Goal: Check status: Check status

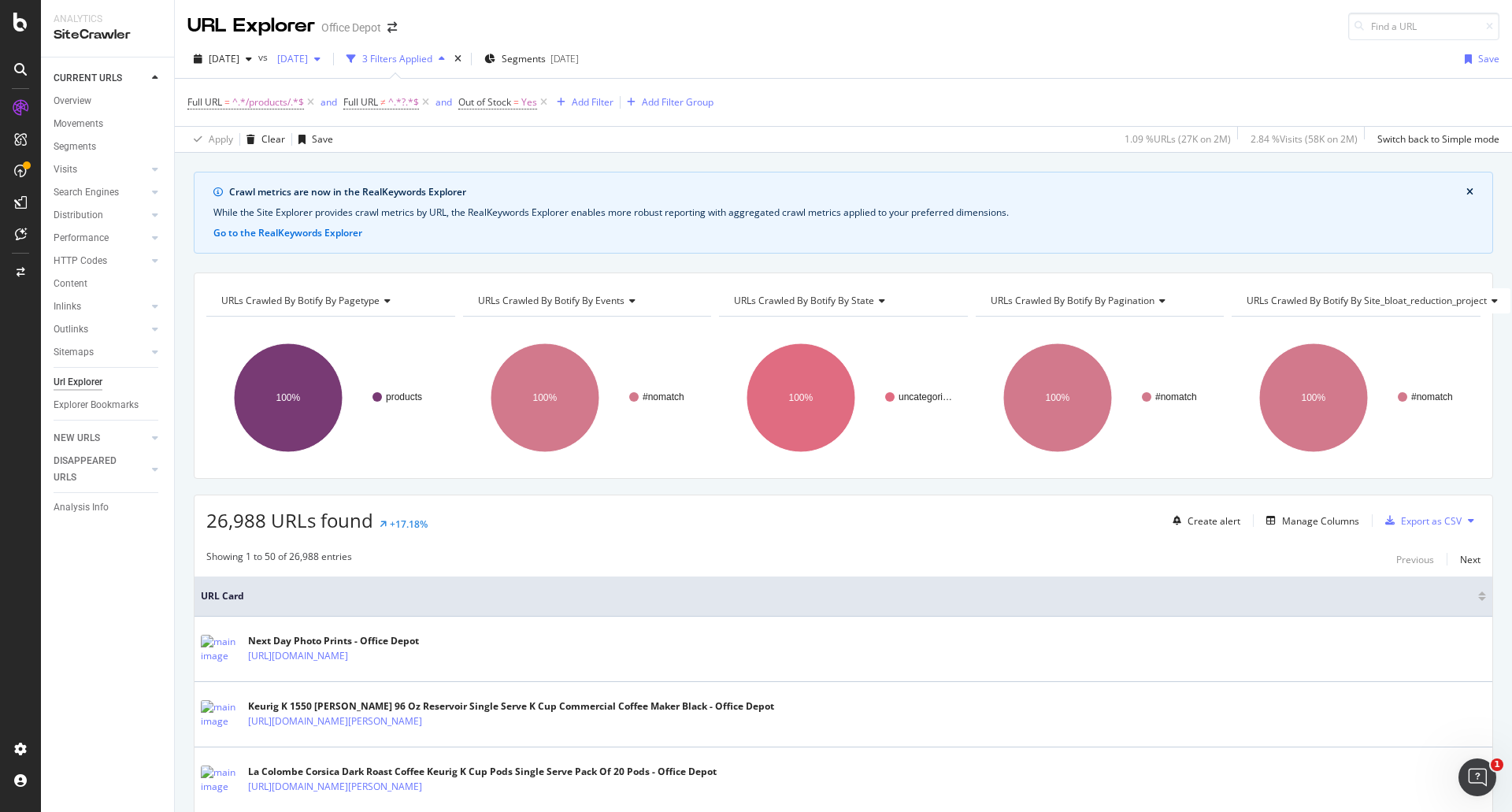
click at [308, 55] on span "[DATE]" at bounding box center [290, 59] width 37 height 13
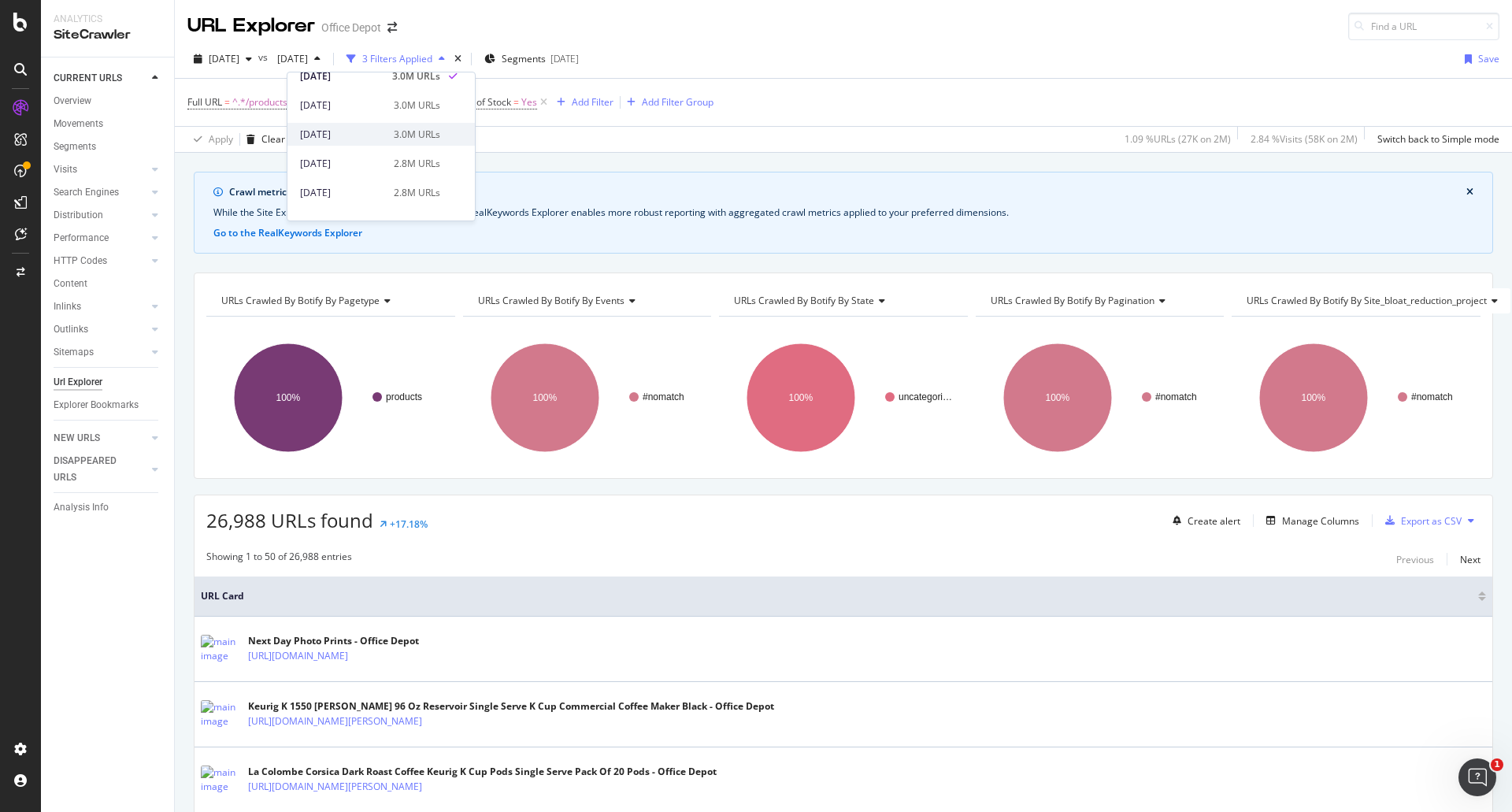
click at [381, 130] on div "[DATE]" at bounding box center [342, 135] width 84 height 14
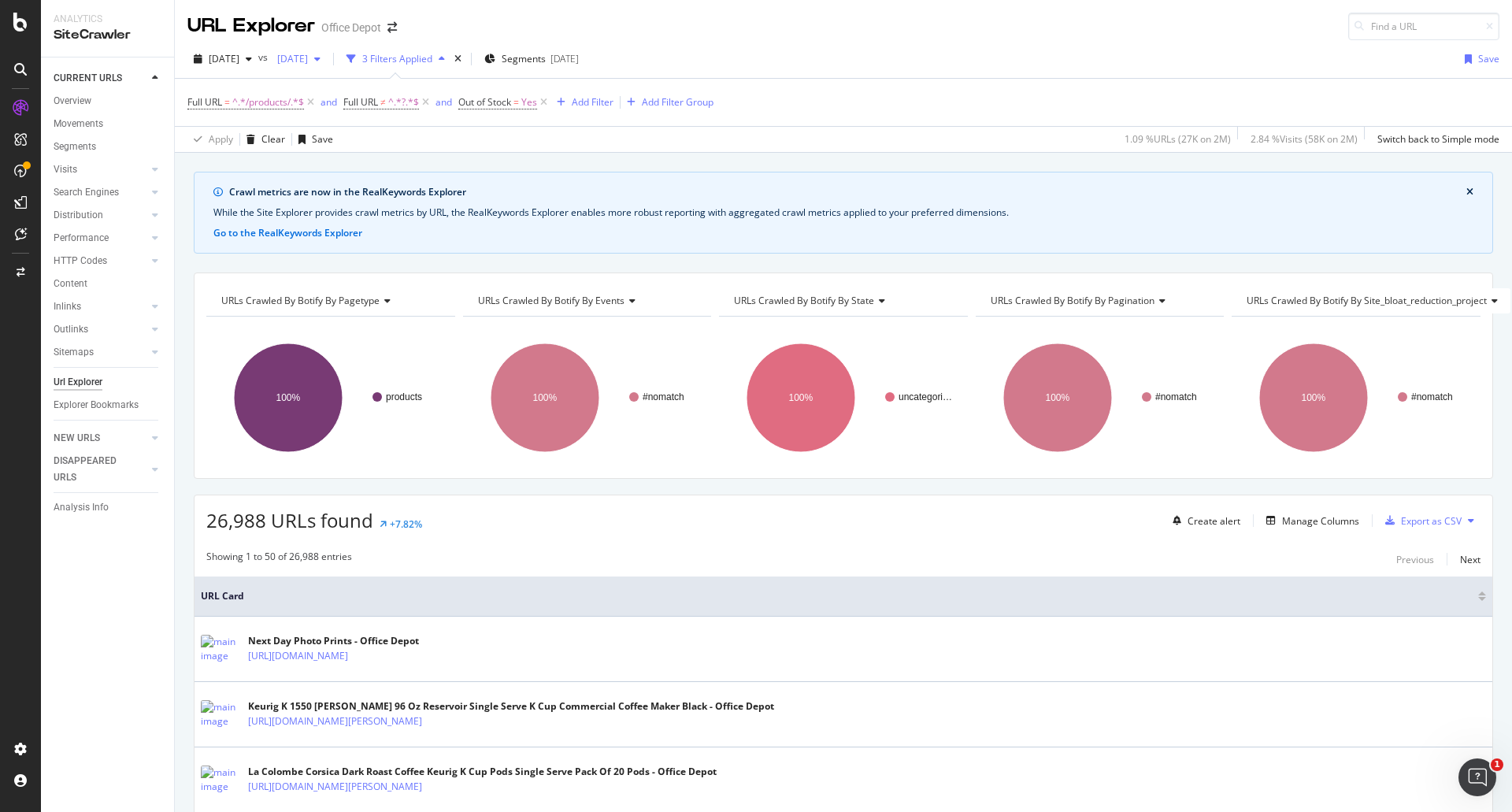
click at [308, 61] on span "[DATE]" at bounding box center [290, 59] width 37 height 13
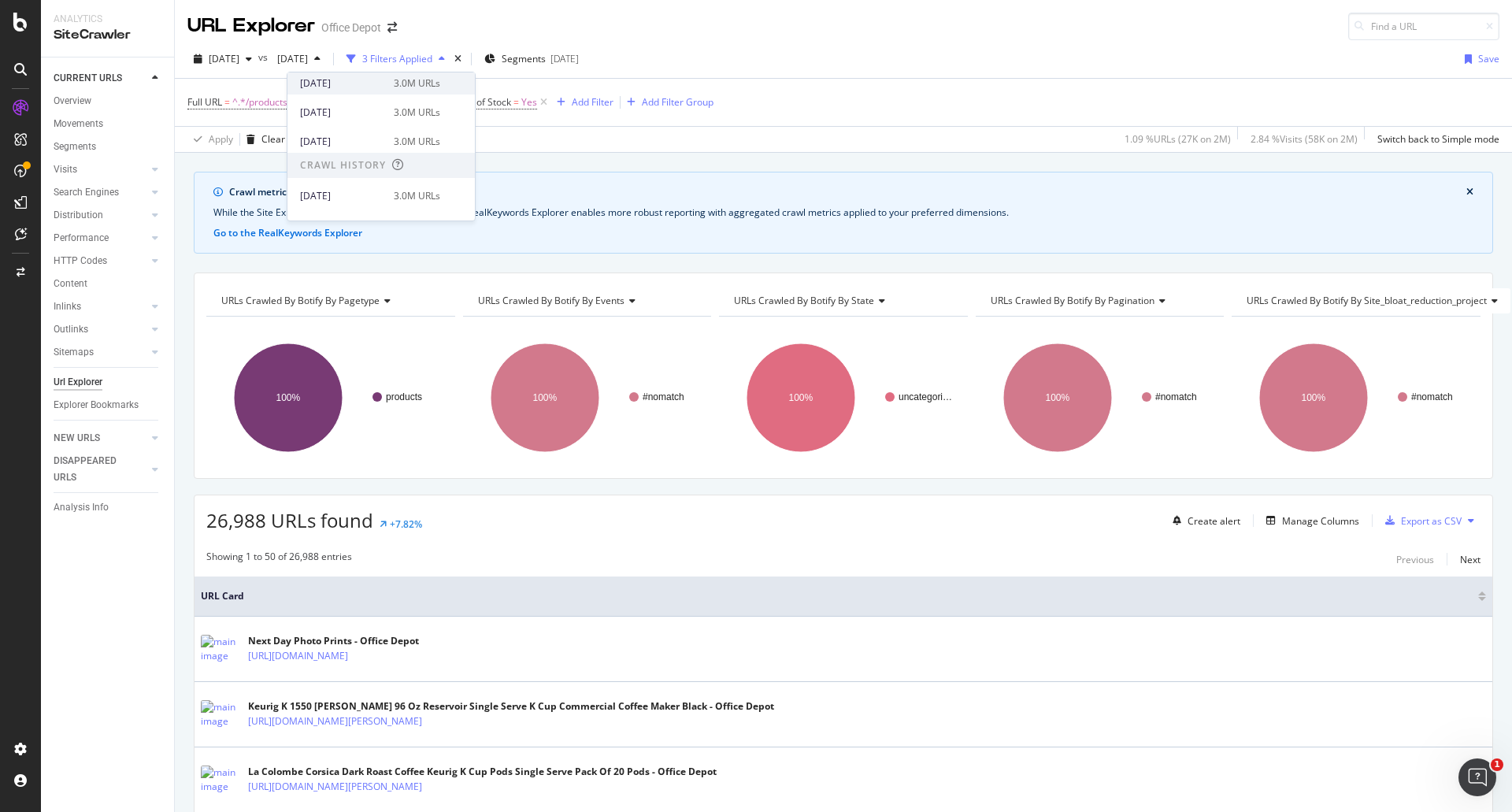
scroll to position [315, 0]
click at [367, 118] on div "[DATE]" at bounding box center [342, 117] width 84 height 14
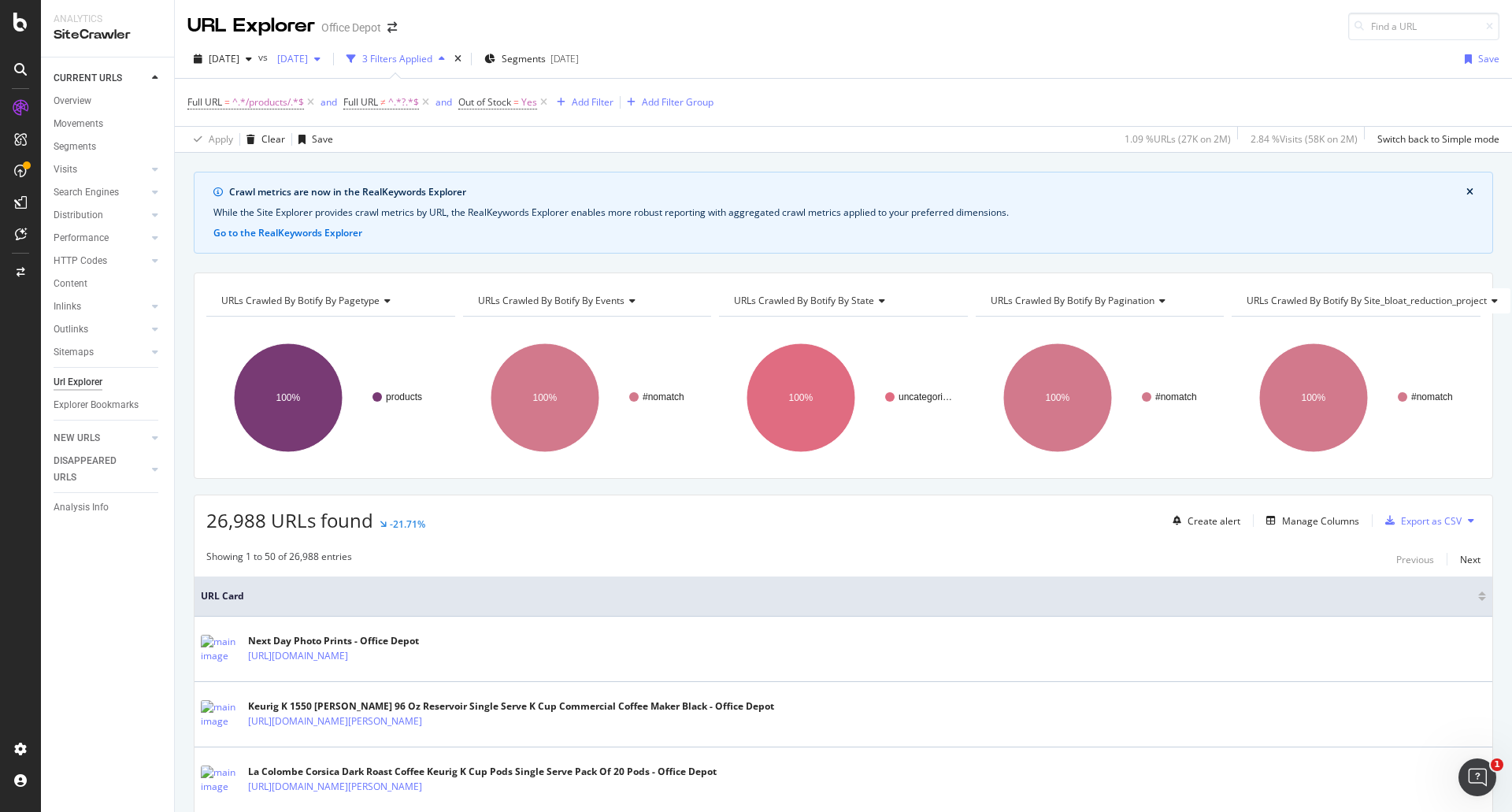
click at [308, 60] on span "[DATE]" at bounding box center [290, 59] width 37 height 13
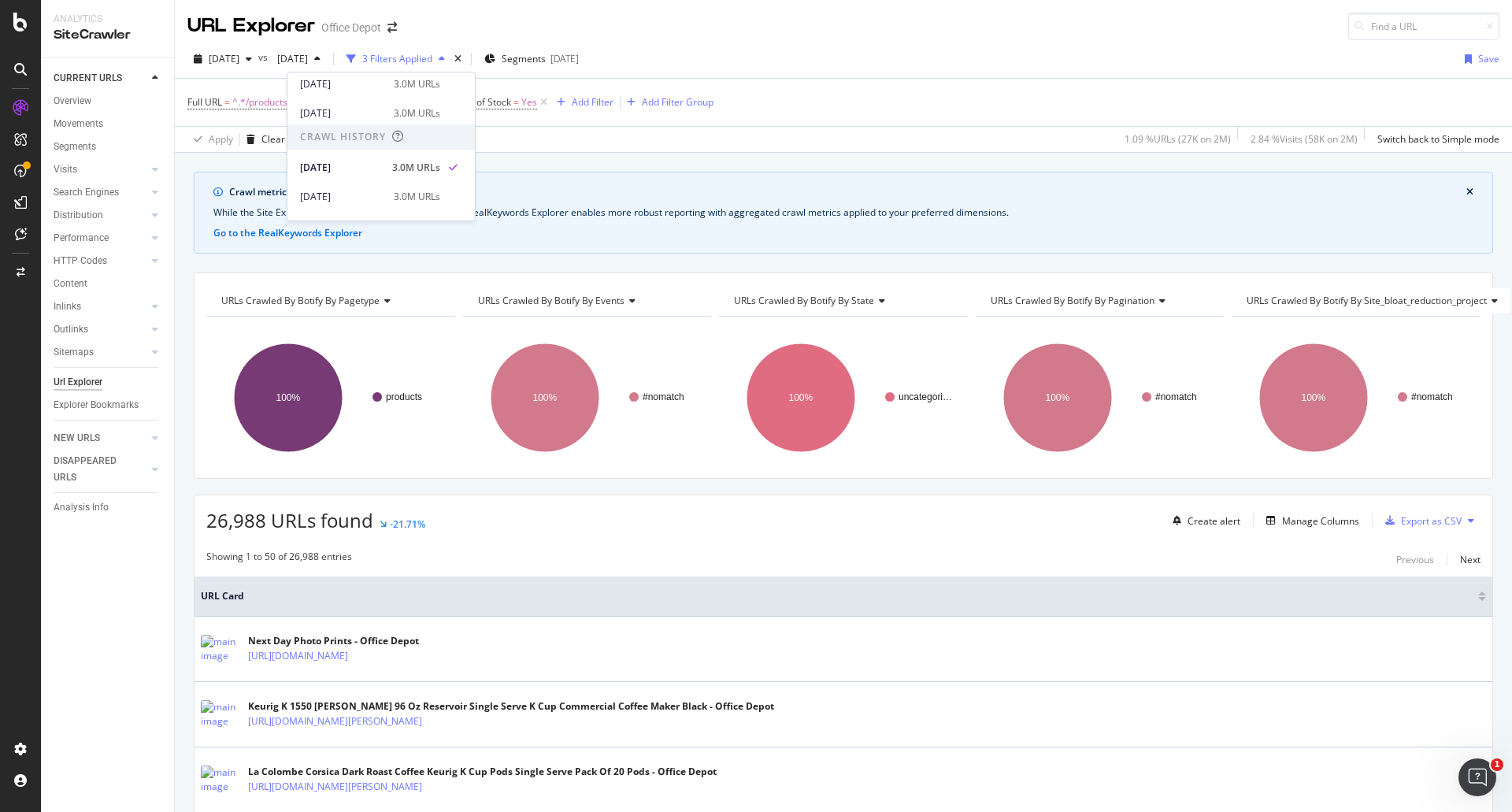
scroll to position [315, 0]
click at [369, 174] on div "[DATE]" at bounding box center [342, 176] width 84 height 14
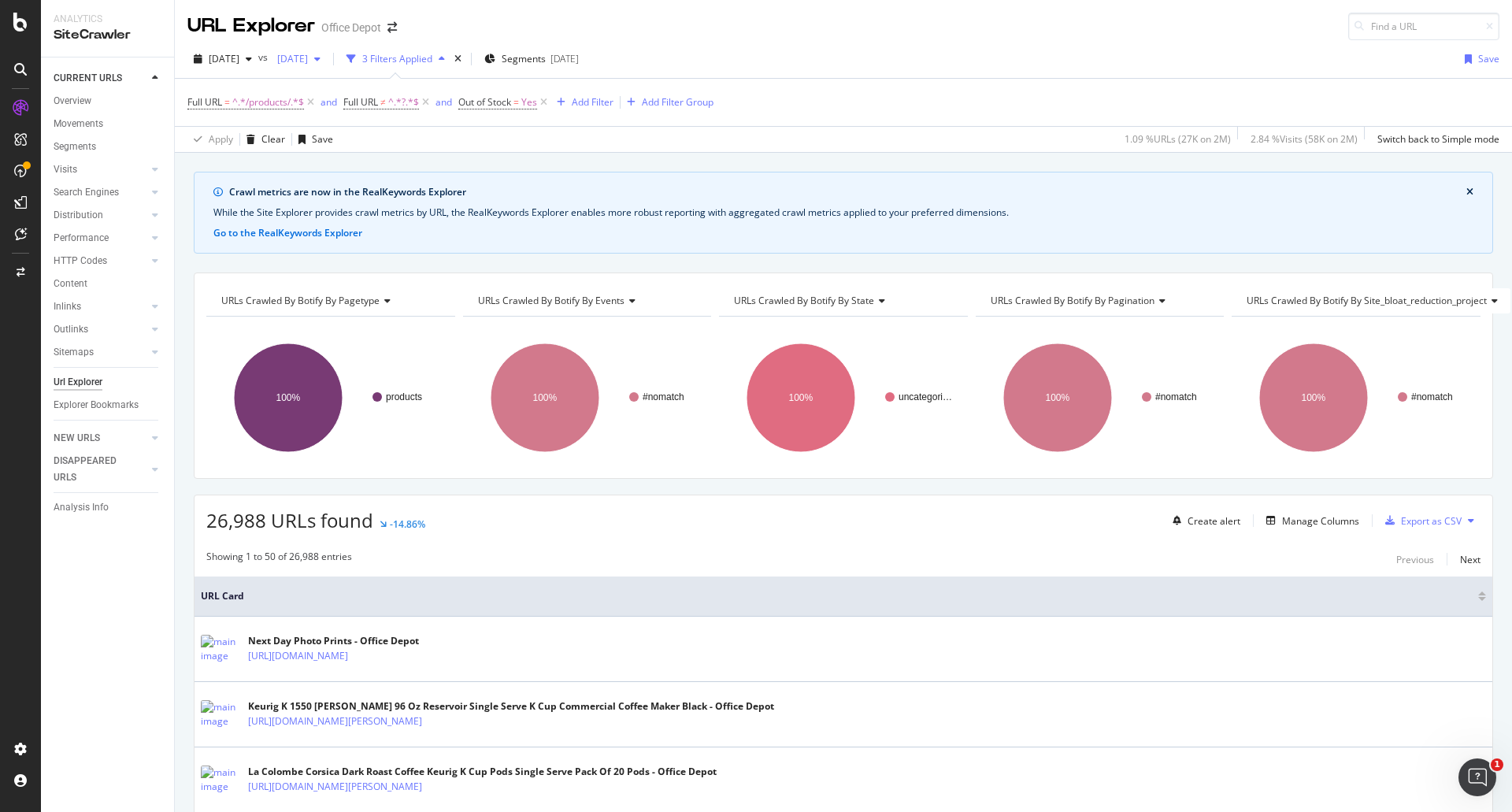
click at [308, 53] on span "[DATE]" at bounding box center [290, 59] width 37 height 13
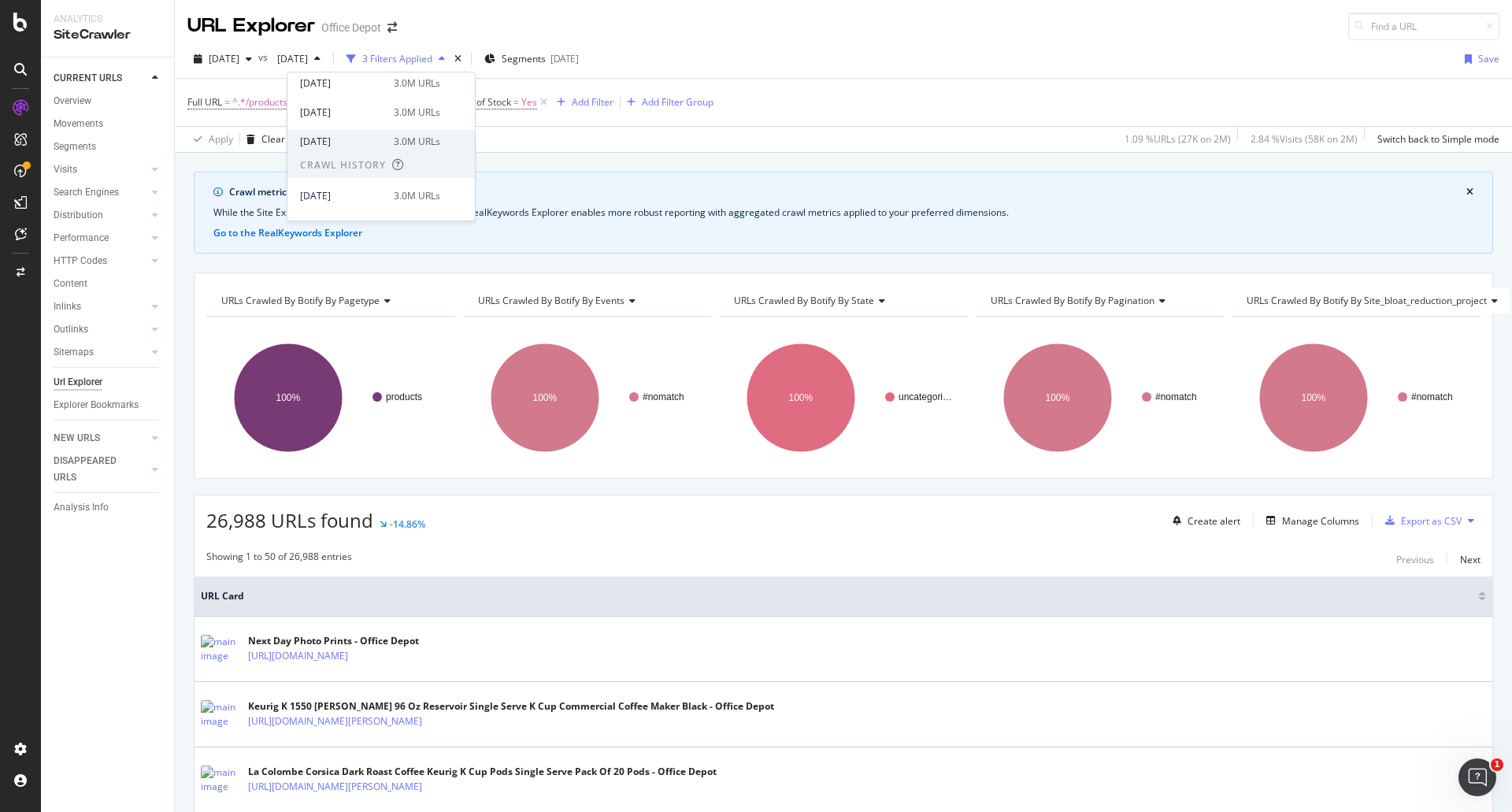
click at [377, 144] on div "[DATE]" at bounding box center [342, 142] width 84 height 14
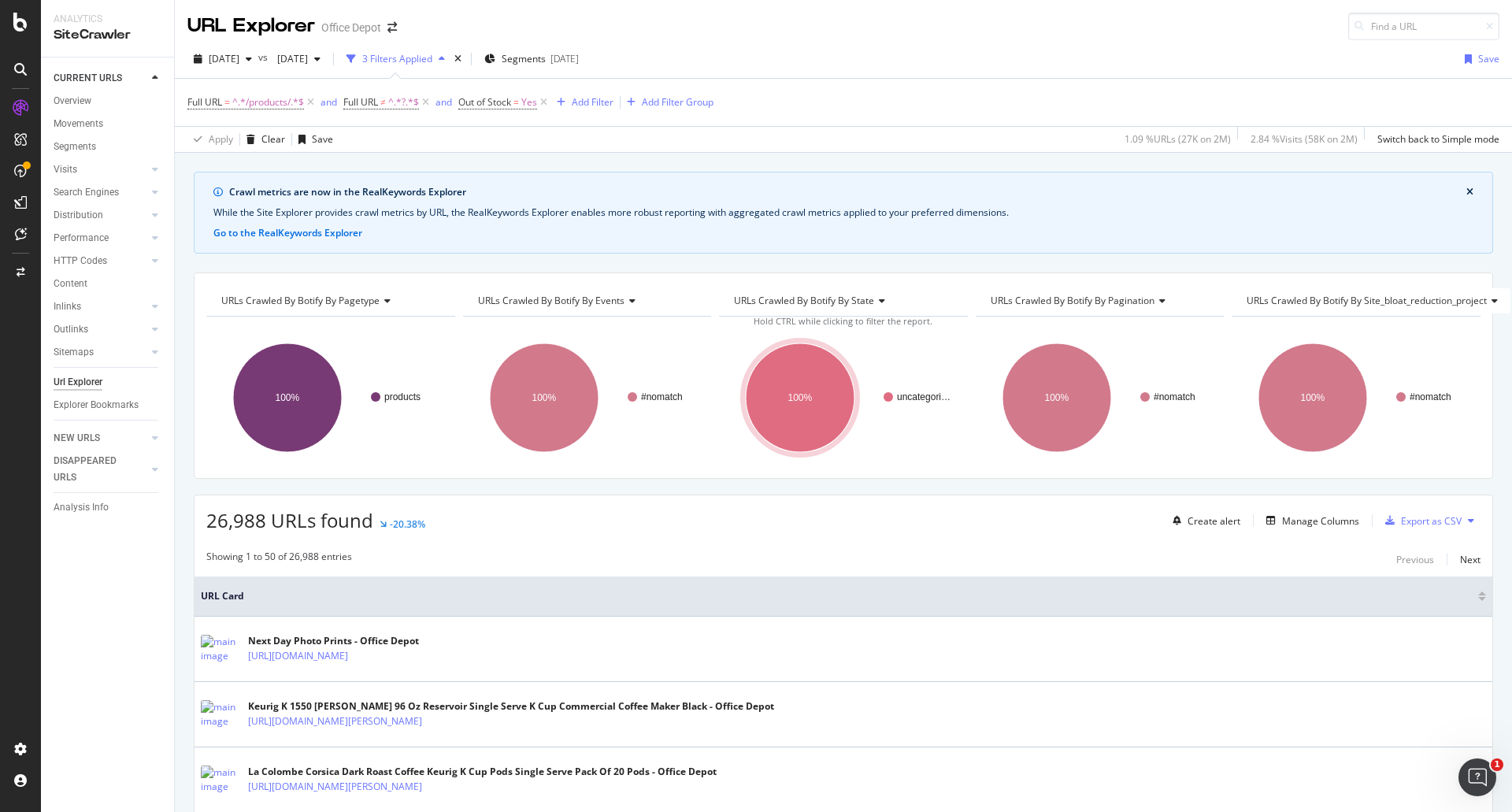
click at [998, 31] on div "URL Explorer Office Depot" at bounding box center [843, 20] width 1337 height 40
